Goal: Task Accomplishment & Management: Complete application form

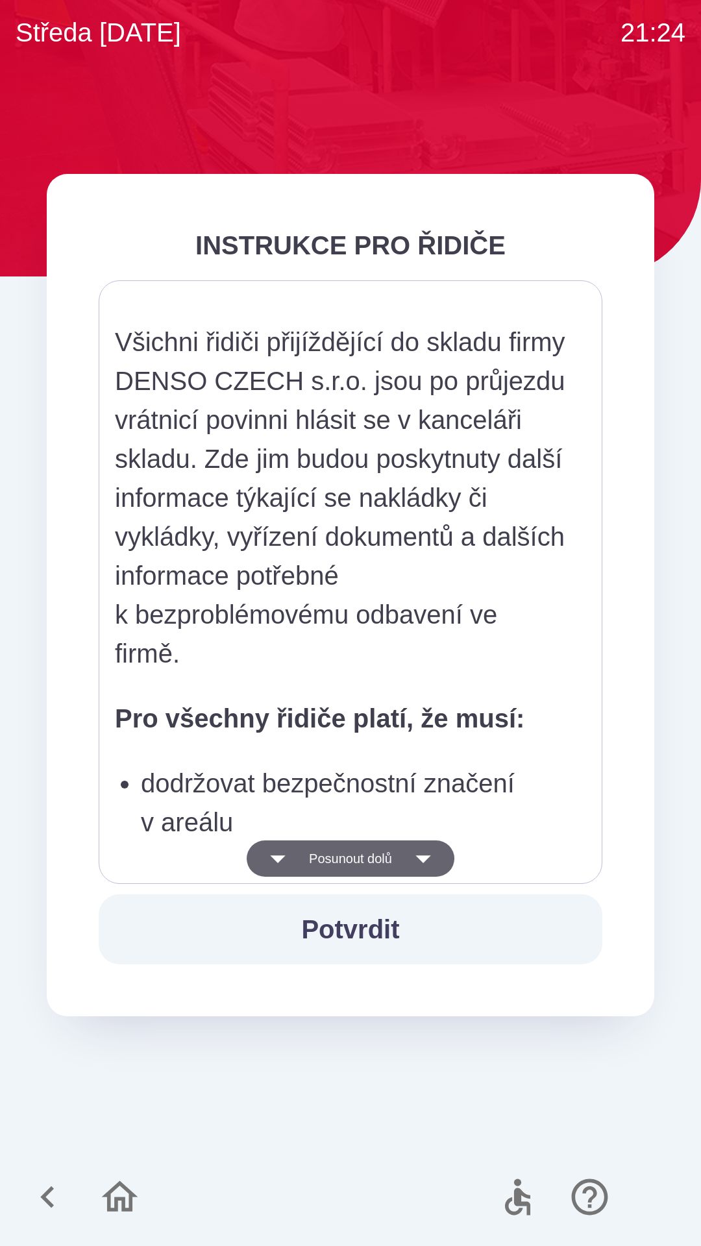
click at [389, 869] on button "Posunout dolů" at bounding box center [351, 858] width 208 height 36
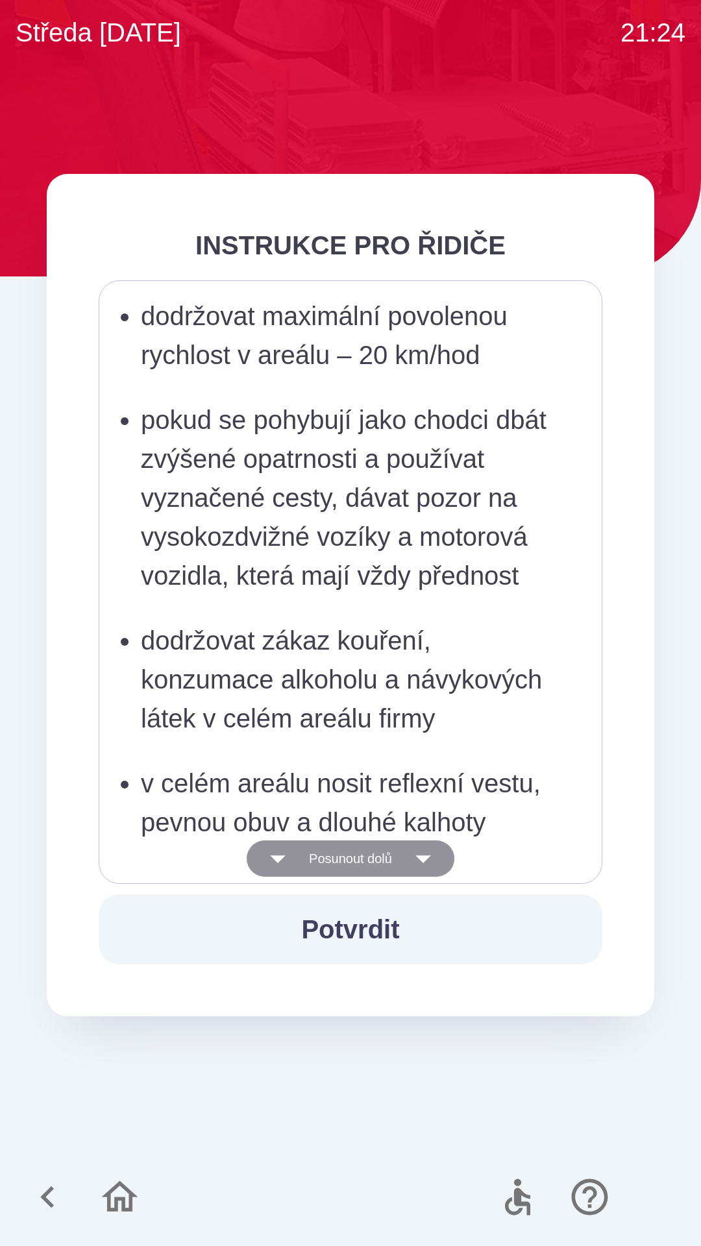
click at [387, 852] on button "Posunout dolů" at bounding box center [351, 858] width 208 height 36
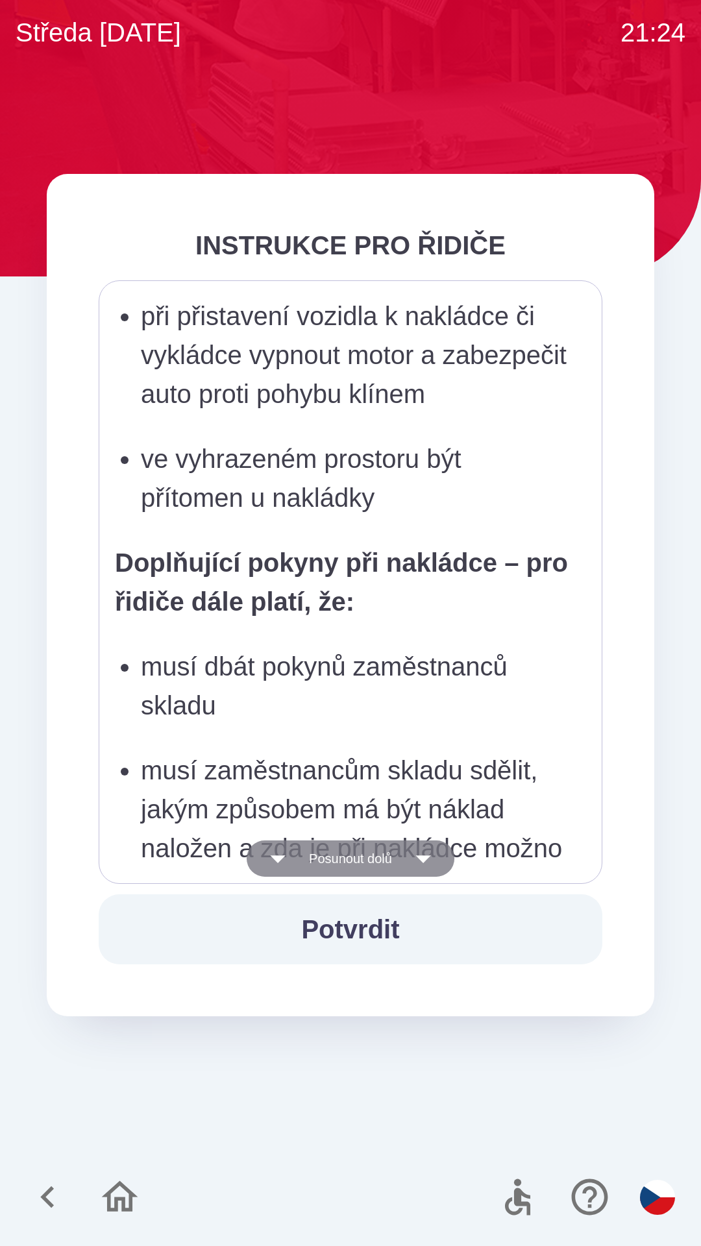
click at [383, 846] on button "Posunout dolů" at bounding box center [351, 858] width 208 height 36
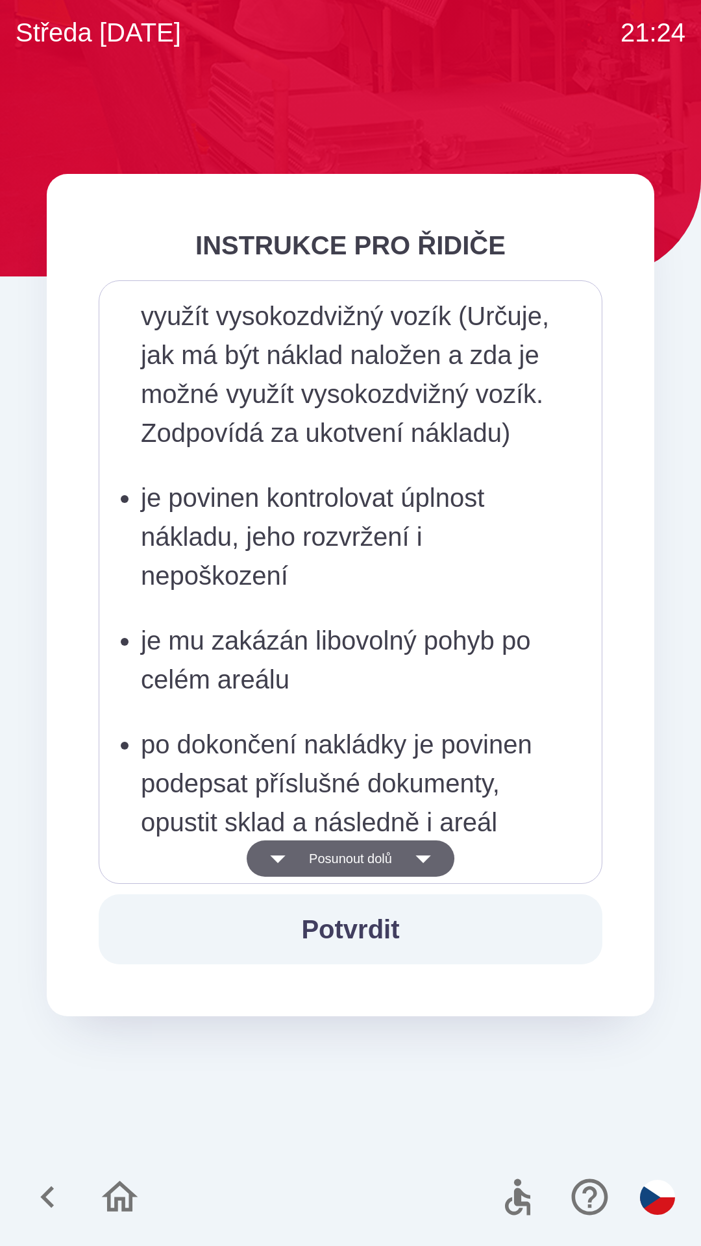
click at [389, 861] on button "Posunout dolů" at bounding box center [351, 858] width 208 height 36
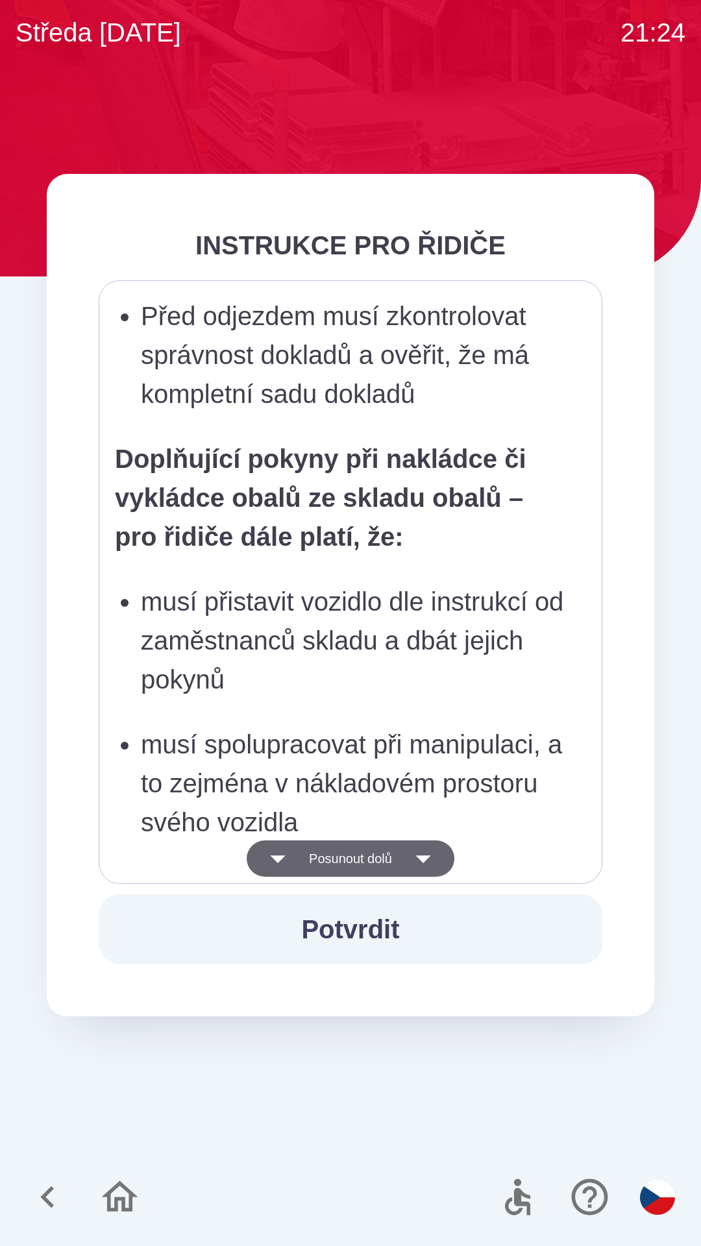
click at [391, 862] on button "Posunout dolů" at bounding box center [351, 858] width 208 height 36
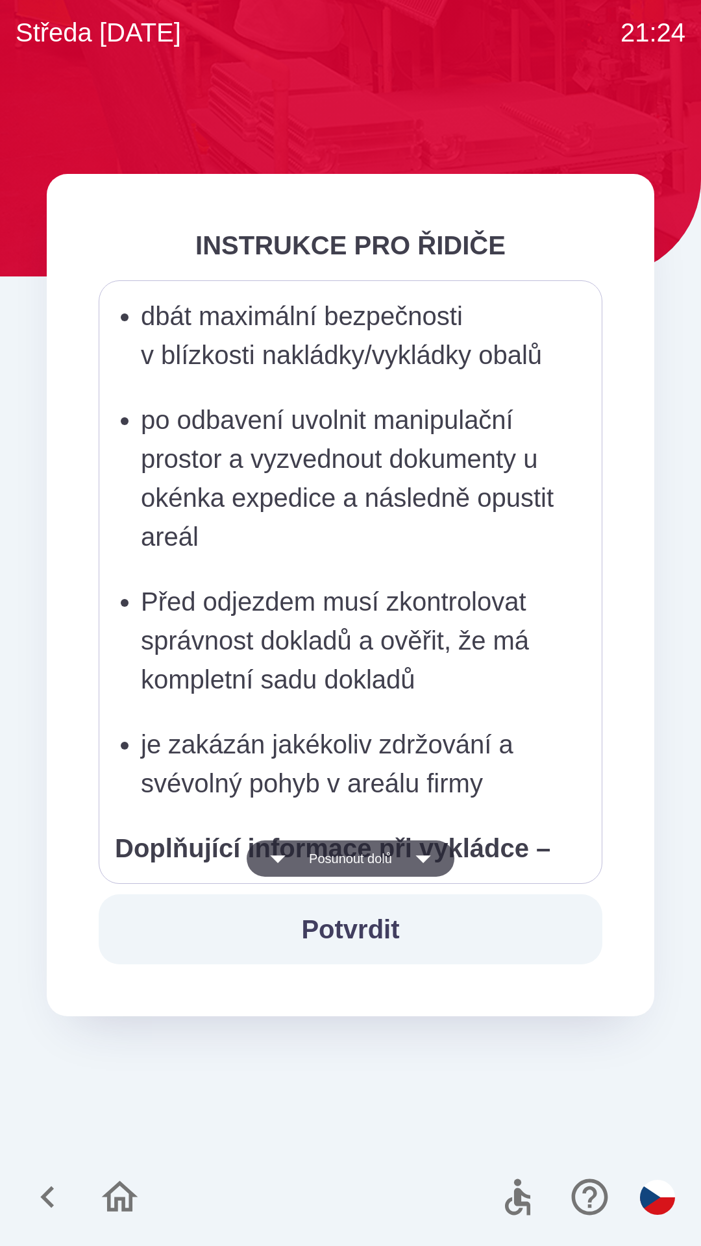
click at [385, 853] on button "Posunout dolů" at bounding box center [351, 858] width 208 height 36
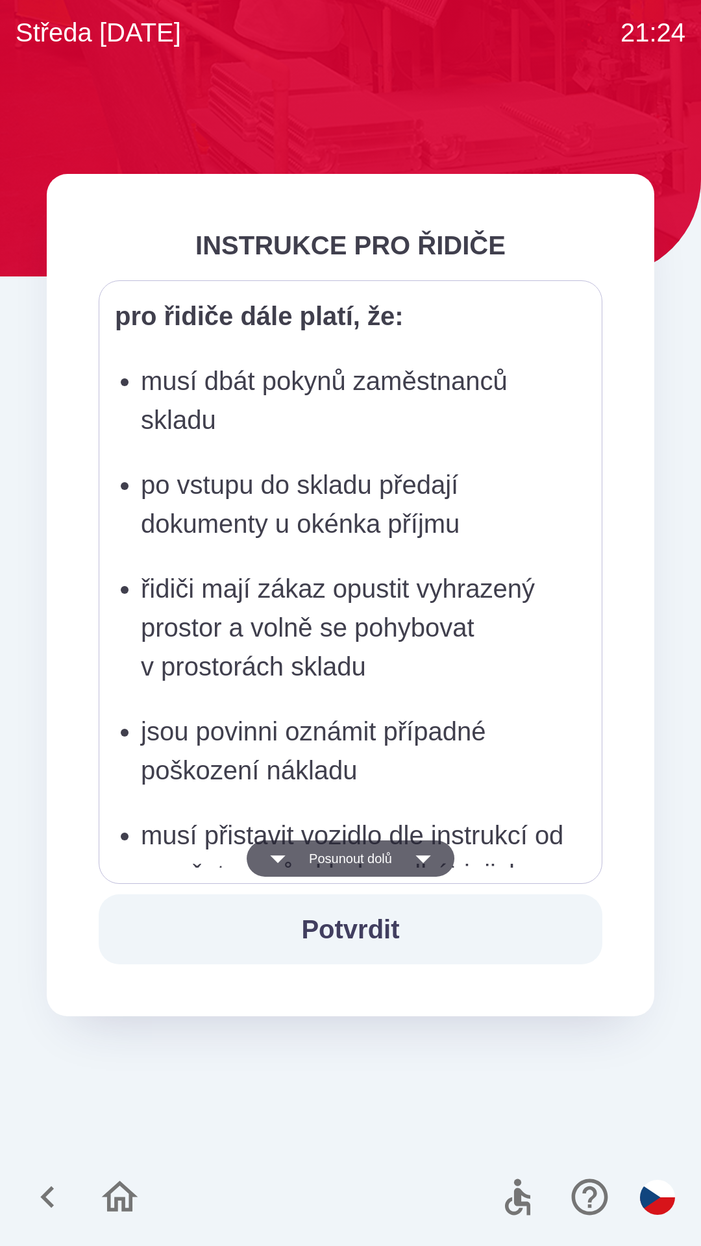
click at [386, 853] on button "Posunout dolů" at bounding box center [351, 858] width 208 height 36
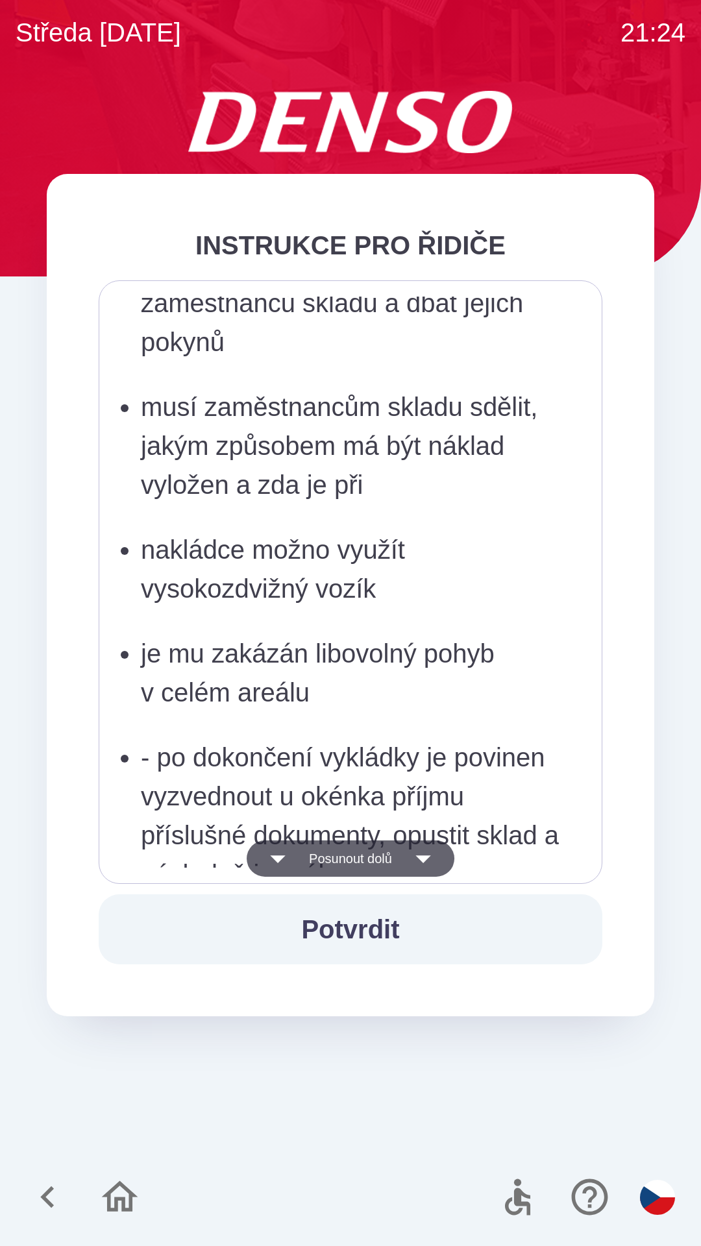
click at [385, 857] on button "Posunout dolů" at bounding box center [351, 858] width 208 height 36
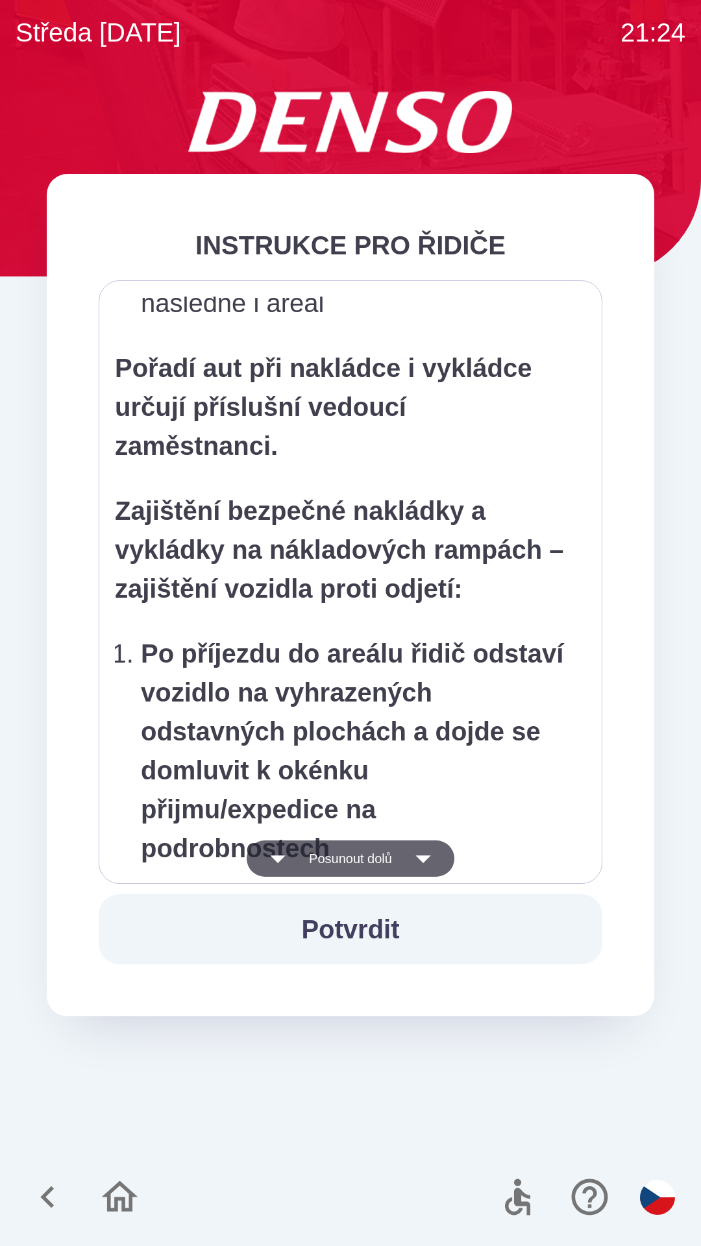
click at [380, 851] on button "Posunout dolů" at bounding box center [351, 858] width 208 height 36
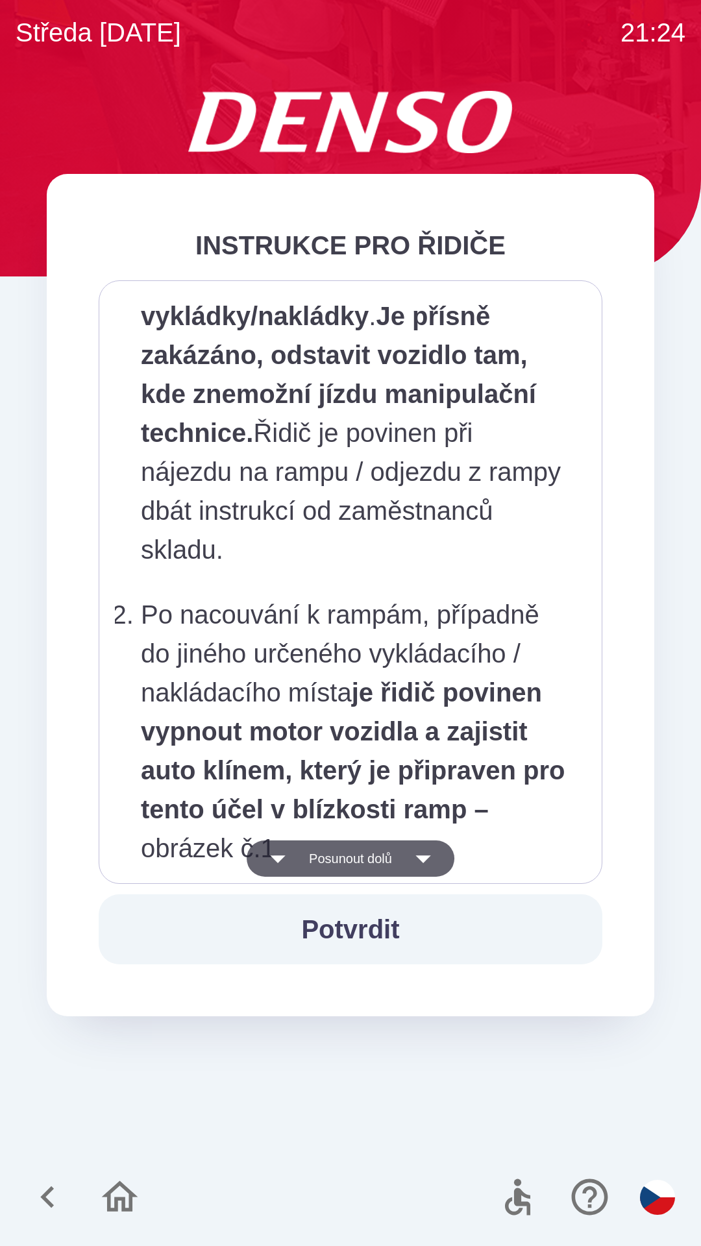
click at [378, 857] on button "Posunout dolů" at bounding box center [351, 858] width 208 height 36
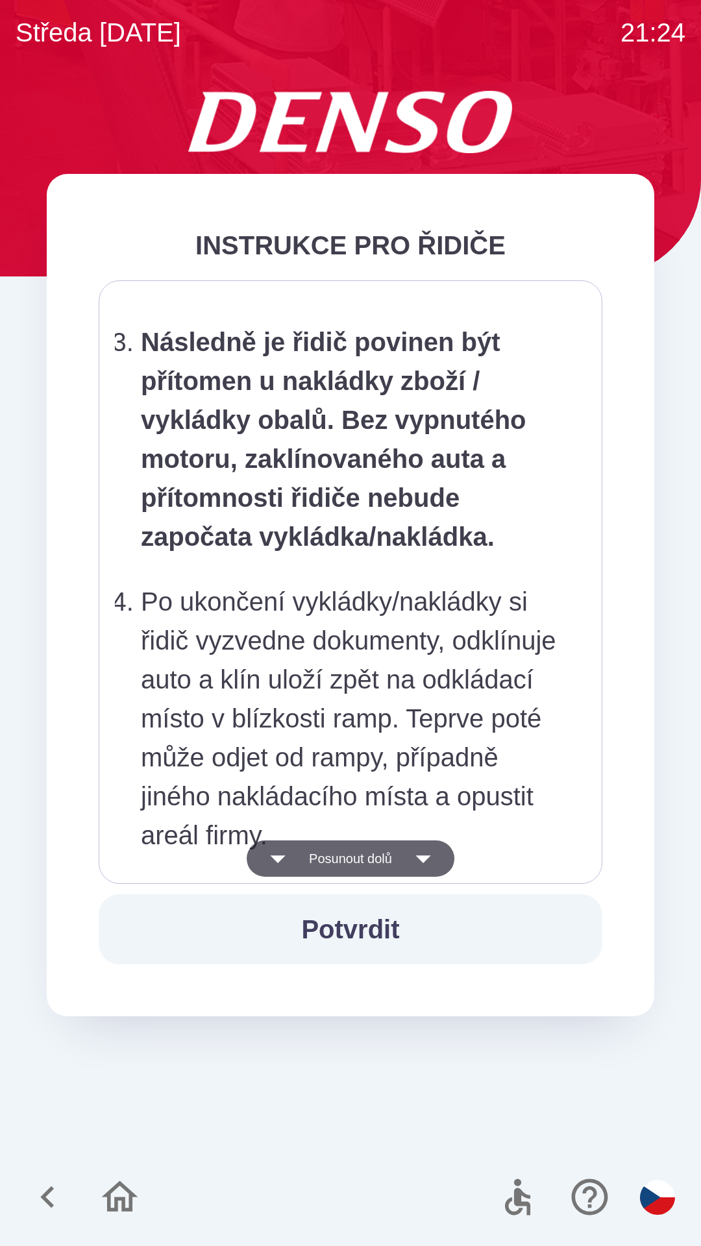
click at [380, 859] on button "Posunout dolů" at bounding box center [351, 858] width 208 height 36
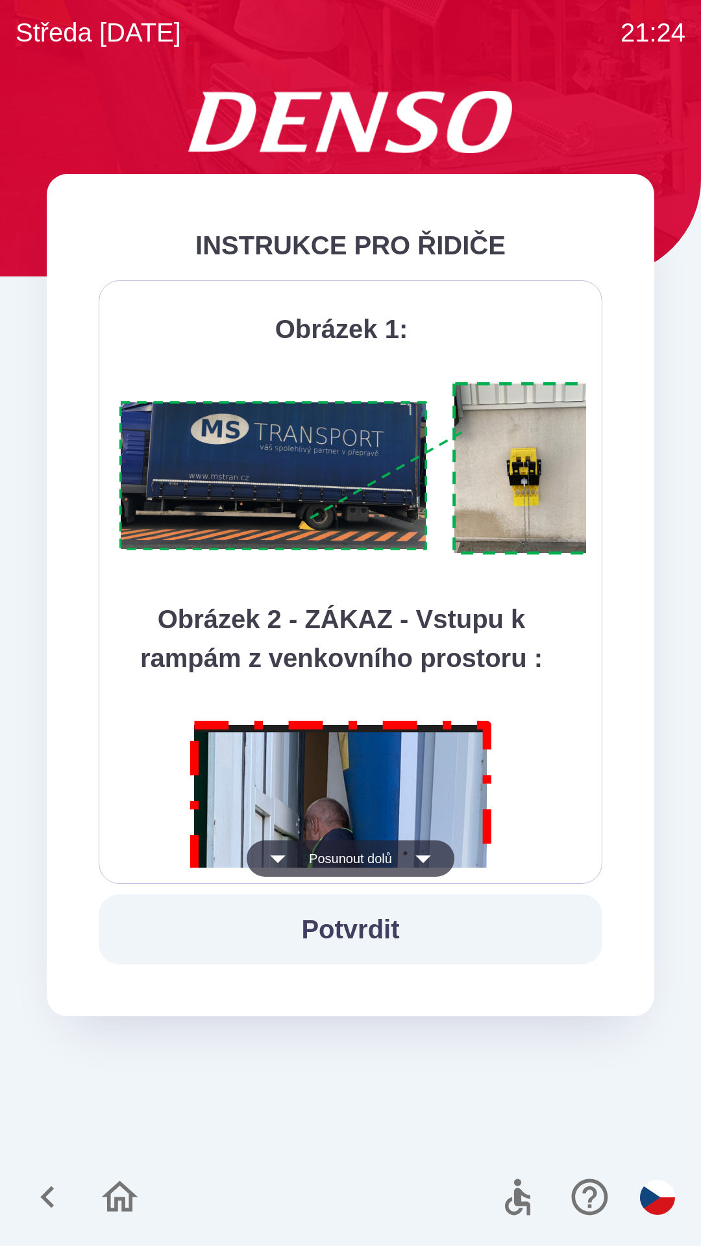
click at [391, 866] on button "Posunout dolů" at bounding box center [351, 858] width 208 height 36
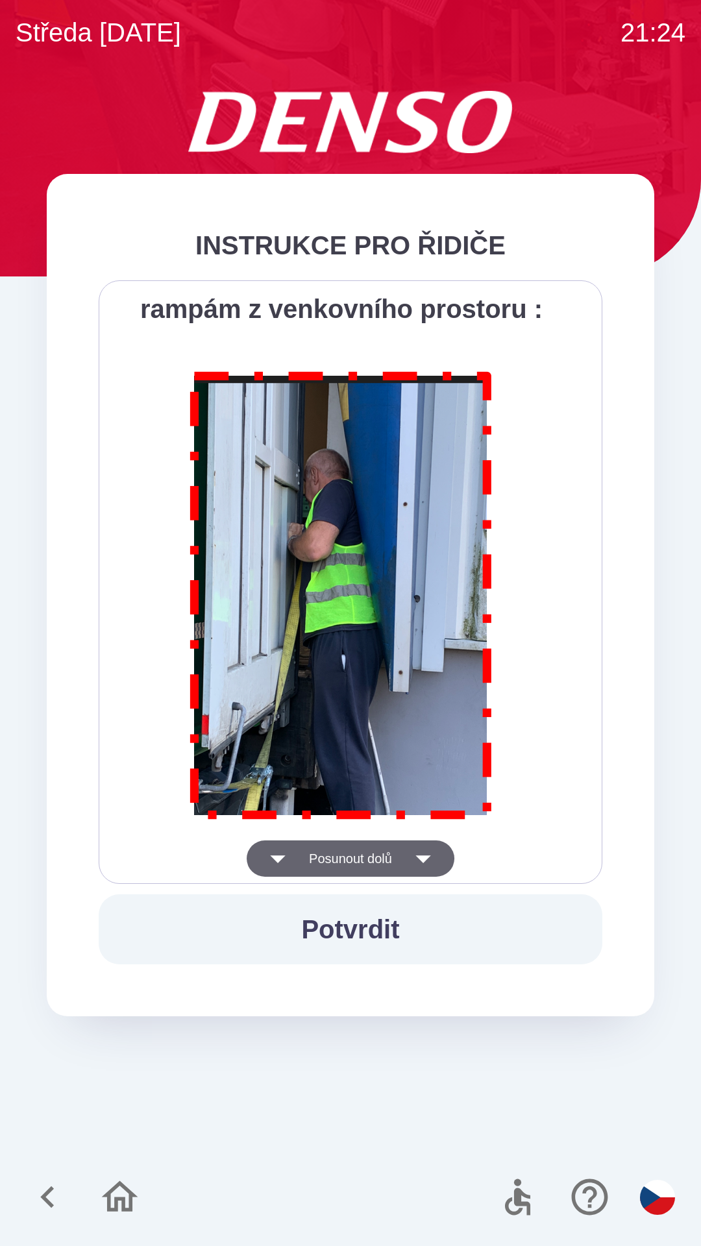
click at [397, 864] on button "Posunout dolů" at bounding box center [351, 858] width 208 height 36
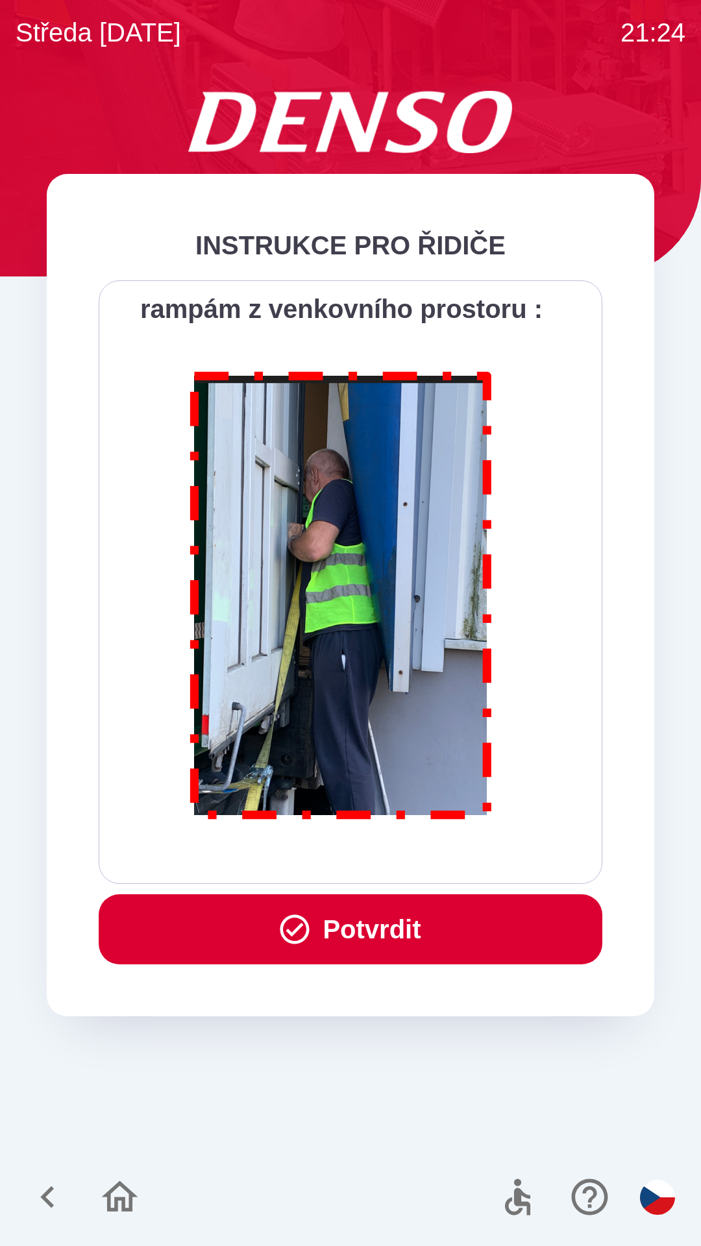
scroll to position [7293, 0]
click at [407, 865] on div "Všichni řidiči přijíždějící do skladu firmy DENSO CZECH s.r.o. jsou po průjezdu…" at bounding box center [350, 582] width 471 height 571
click at [412, 864] on div "Všichni řidiči přijíždějící do skladu firmy DENSO CZECH s.r.o. jsou po průjezdu…" at bounding box center [350, 582] width 471 height 571
click at [399, 941] on button "Potvrdit" at bounding box center [351, 929] width 504 height 70
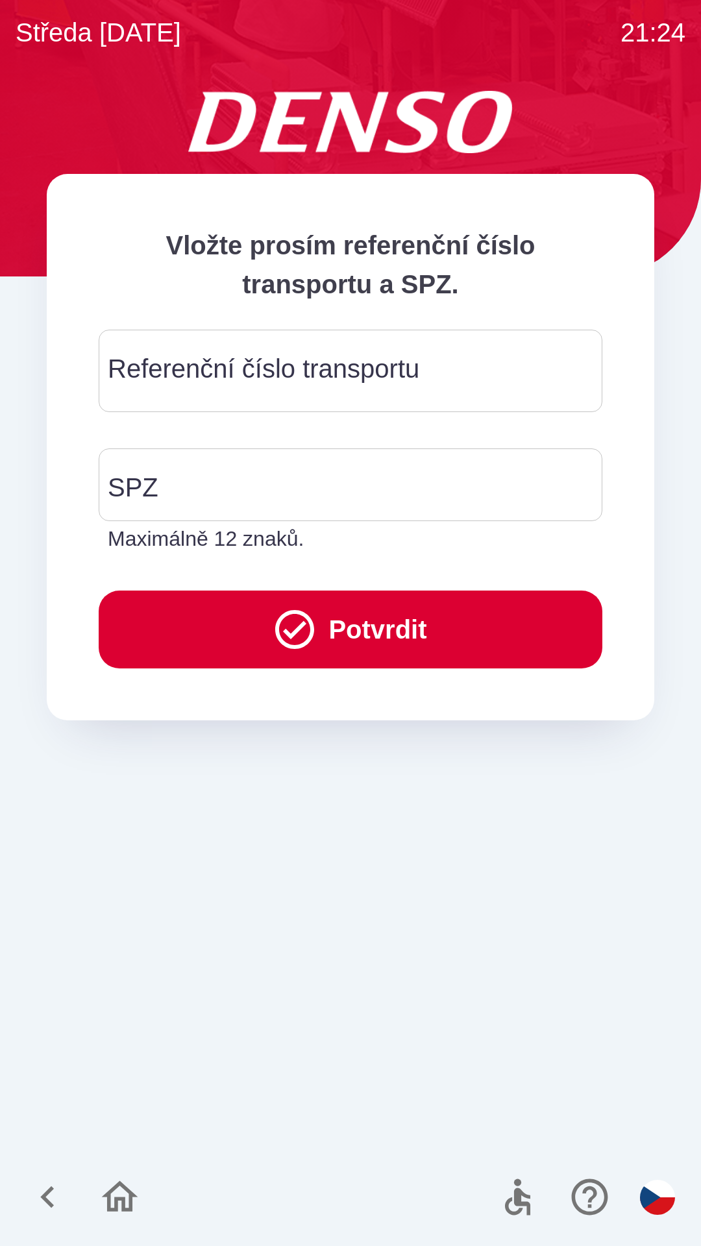
click at [366, 369] on div "Referenční číslo transportu Referenční číslo transportu" at bounding box center [351, 371] width 504 height 82
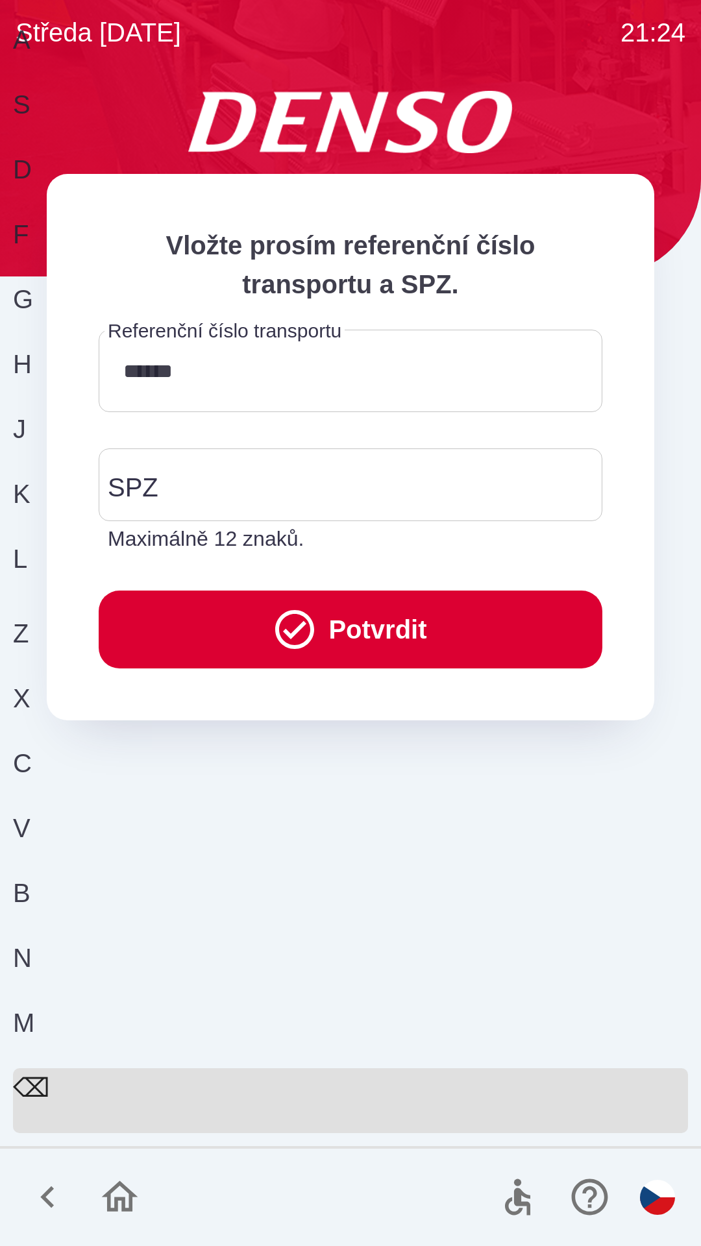
type input "*********"
click at [358, 490] on input "SPZ" at bounding box center [340, 484] width 472 height 61
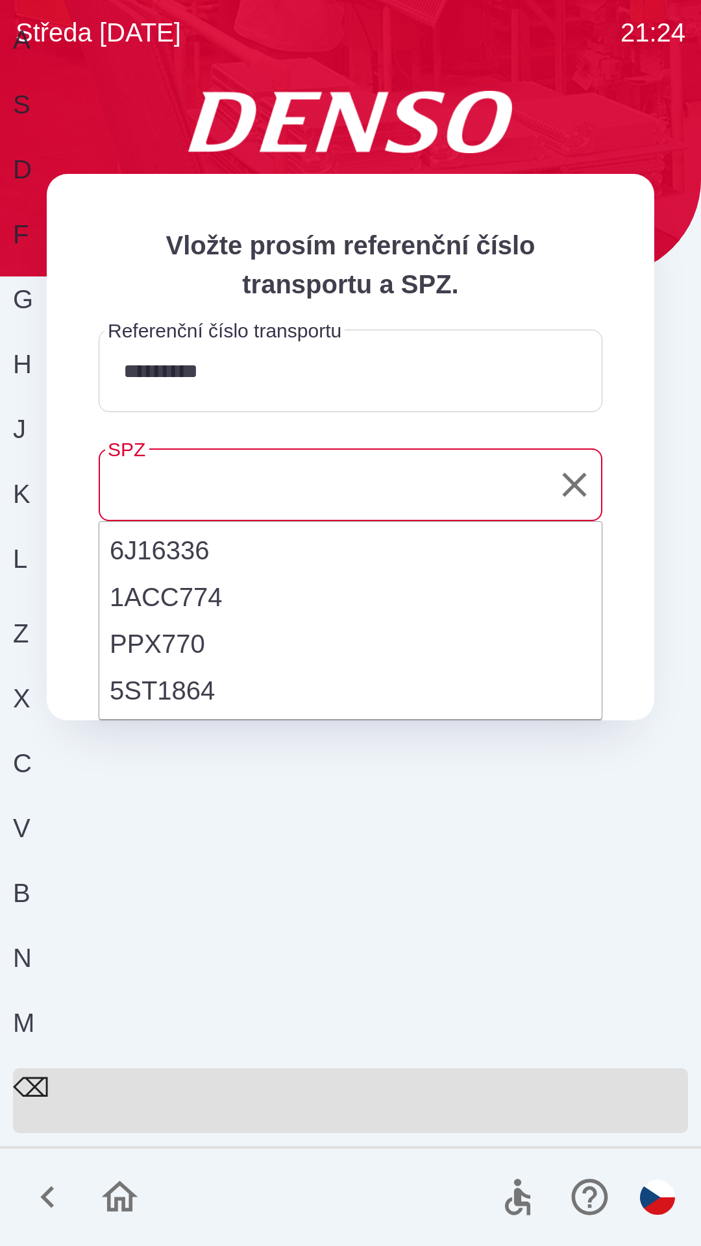
click at [182, 698] on li "5ST1864" at bounding box center [350, 690] width 502 height 47
type input "*******"
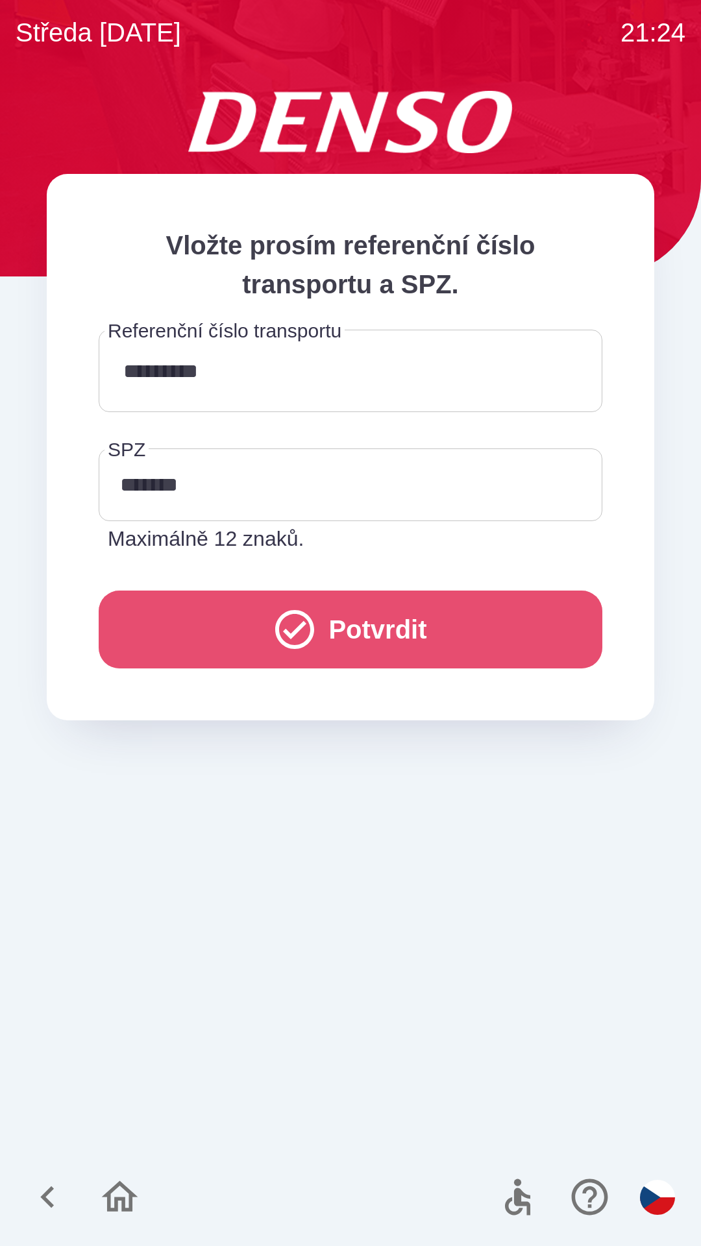
click at [350, 616] on button "Potvrdit" at bounding box center [351, 630] width 504 height 78
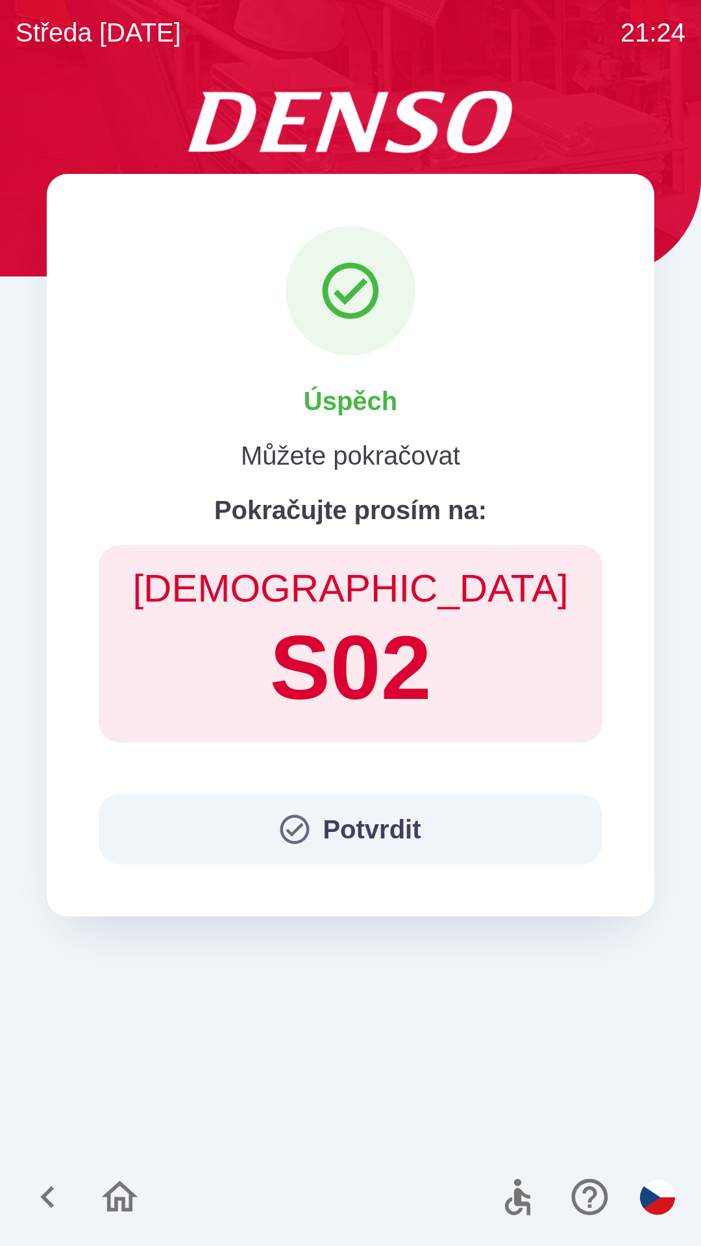
click at [367, 849] on button "Potvrdit" at bounding box center [351, 829] width 504 height 70
